Goal: Find specific page/section: Find specific page/section

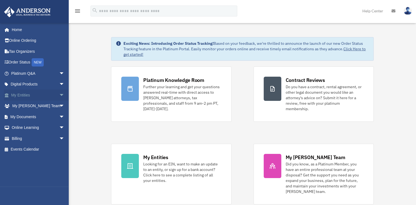
click at [52, 93] on link "My Entities arrow_drop_down" at bounding box center [38, 95] width 69 height 11
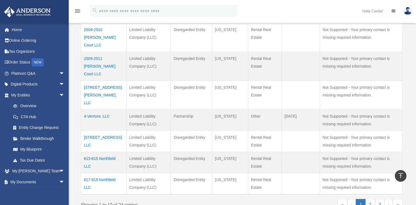
scroll to position [193, 0]
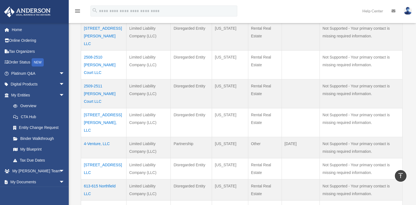
click at [107, 108] on td "2641 Robin Road, LLC" at bounding box center [103, 122] width 45 height 29
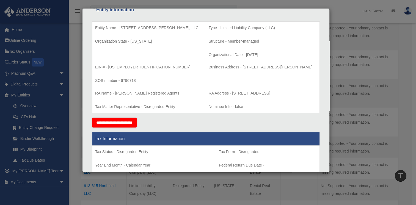
scroll to position [0, 0]
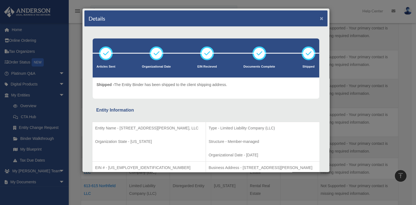
click at [320, 20] on button "×" at bounding box center [322, 18] width 4 height 6
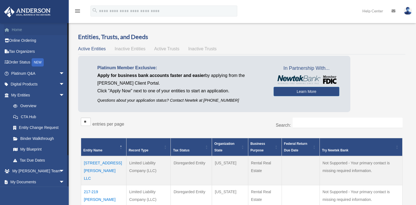
click at [17, 27] on link "Home" at bounding box center [38, 29] width 69 height 11
